Goal: Navigation & Orientation: Go to known website

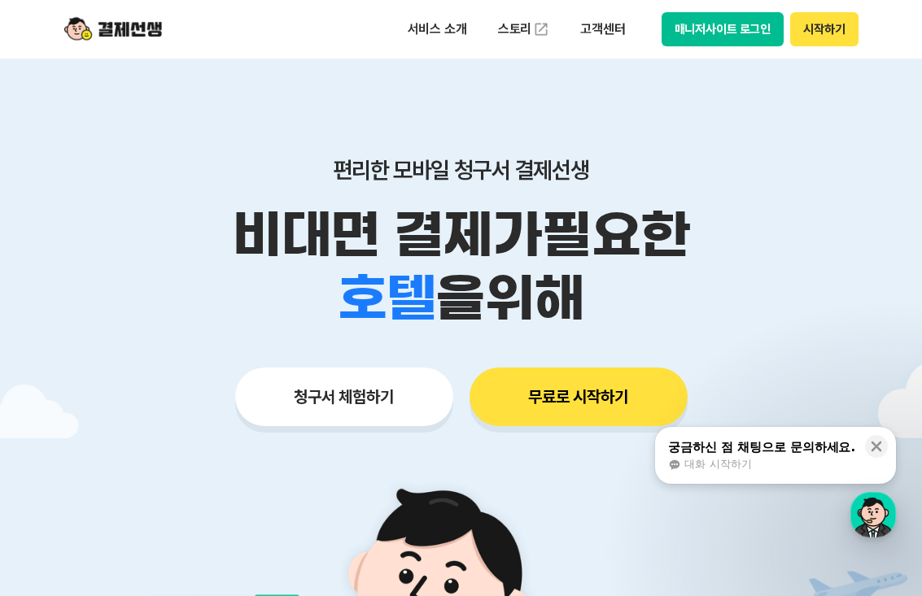
click at [679, 33] on button "매니저사이트 로그인" at bounding box center [723, 29] width 123 height 34
